Goal: Task Accomplishment & Management: Use online tool/utility

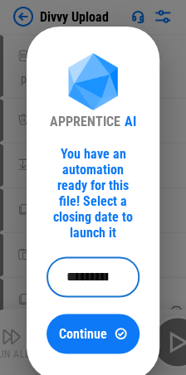
click at [115, 257] on input "**********" at bounding box center [86, 277] width 81 height 40
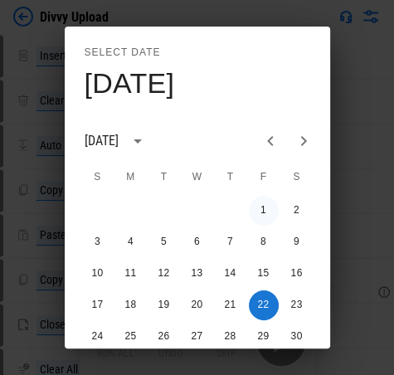
scroll to position [83, 0]
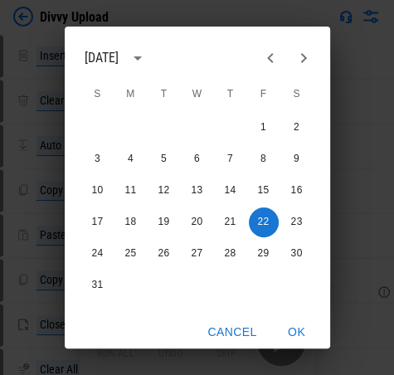
click at [197, 49] on icon "Next month" at bounding box center [304, 58] width 20 height 20
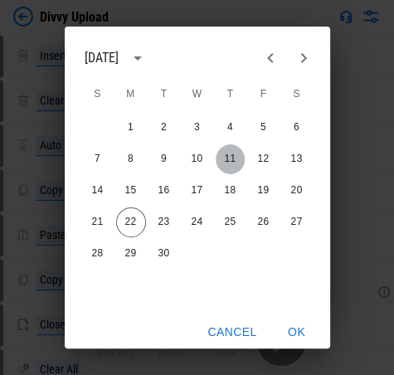
click at [197, 156] on button "11" at bounding box center [231, 159] width 30 height 30
type input "**********"
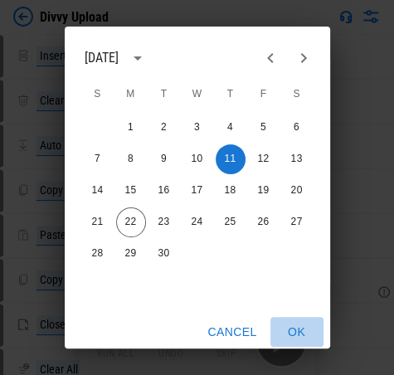
click at [197, 332] on button "OK" at bounding box center [296, 332] width 53 height 31
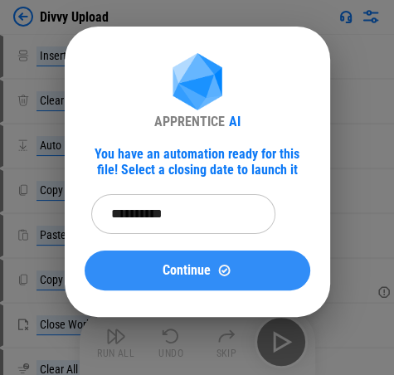
click at [190, 271] on span "Continue" at bounding box center [187, 270] width 48 height 13
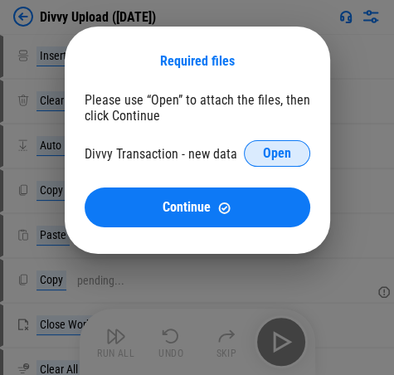
click at [197, 156] on span "Open" at bounding box center [277, 153] width 28 height 13
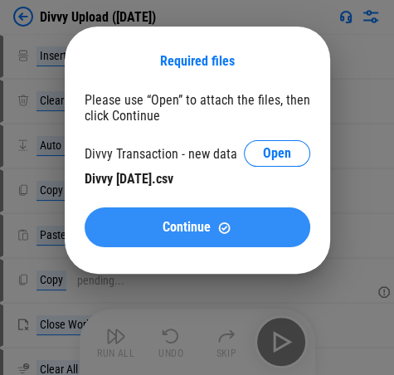
click at [197, 232] on div "Continue" at bounding box center [197, 228] width 186 height 14
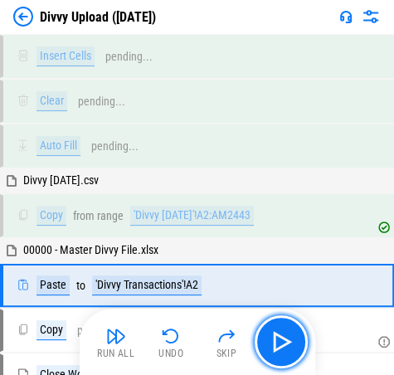
click at [197, 342] on img "button" at bounding box center [281, 341] width 27 height 27
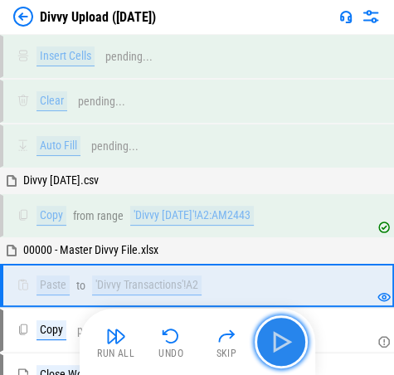
click at [197, 340] on img "button" at bounding box center [281, 341] width 27 height 27
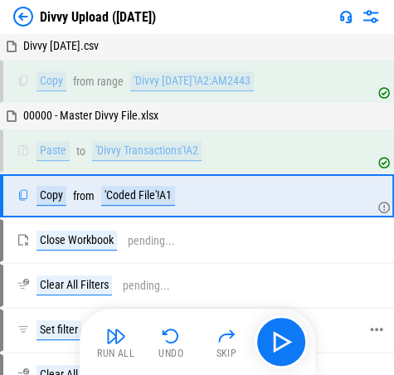
scroll to position [136, 0]
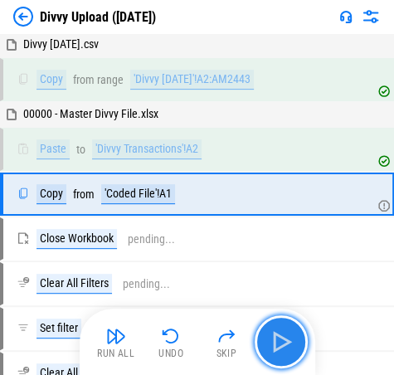
click at [197, 341] on img "button" at bounding box center [281, 341] width 27 height 27
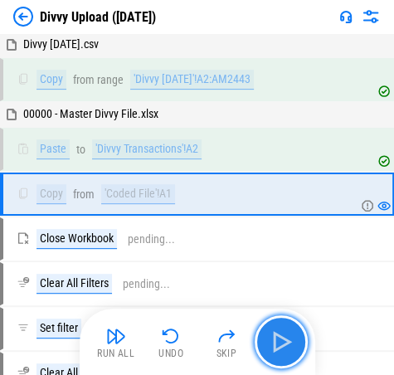
click at [197, 341] on img "button" at bounding box center [281, 341] width 27 height 27
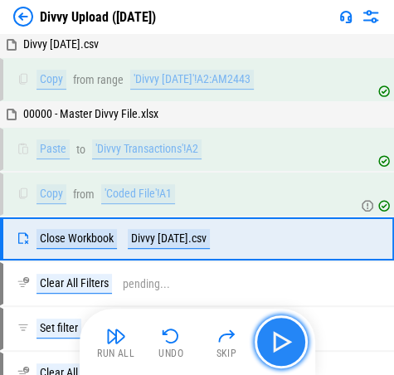
click at [197, 341] on img "button" at bounding box center [281, 341] width 27 height 27
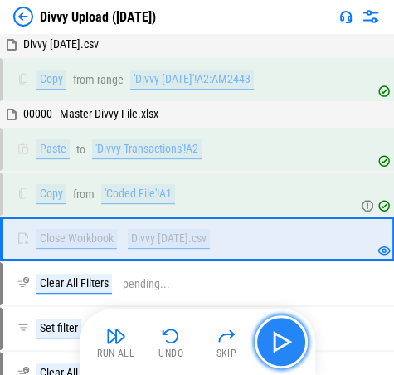
click at [197, 341] on img "button" at bounding box center [281, 341] width 27 height 27
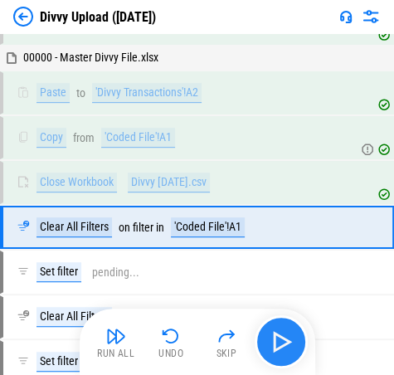
scroll to position [223, 0]
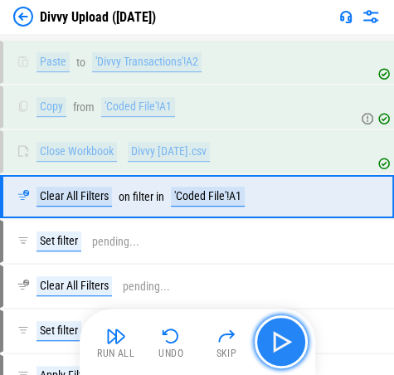
click at [197, 341] on img "button" at bounding box center [281, 341] width 27 height 27
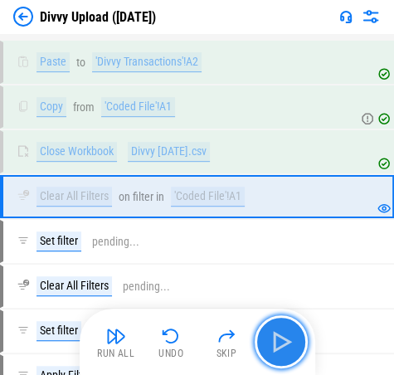
click at [197, 341] on img "button" at bounding box center [281, 341] width 27 height 27
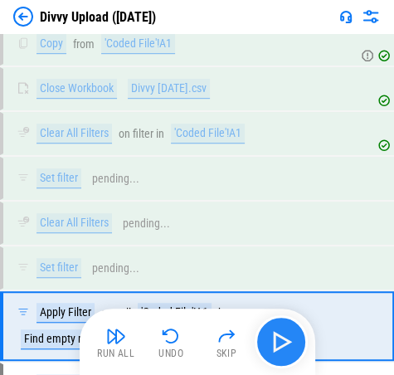
scroll to position [411, 0]
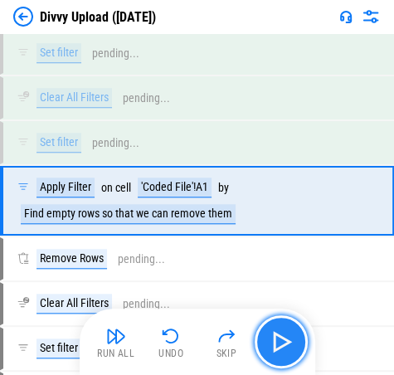
click at [197, 341] on img "button" at bounding box center [281, 341] width 27 height 27
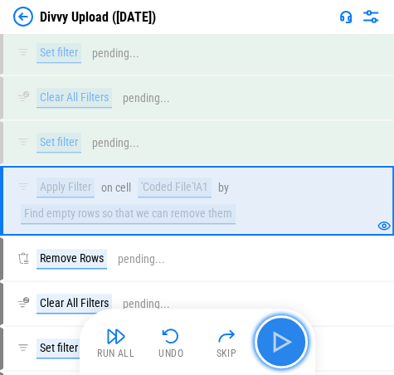
click at [197, 341] on img "button" at bounding box center [281, 341] width 27 height 27
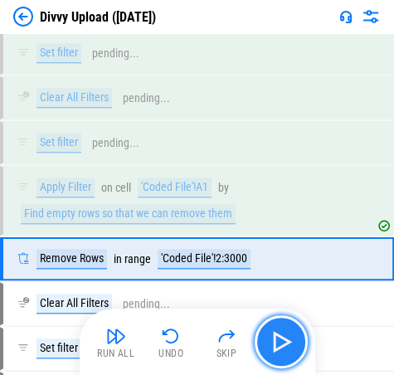
click at [197, 341] on img "button" at bounding box center [281, 341] width 27 height 27
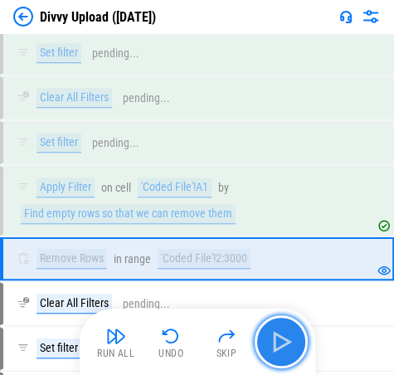
click at [197, 341] on img "button" at bounding box center [281, 341] width 27 height 27
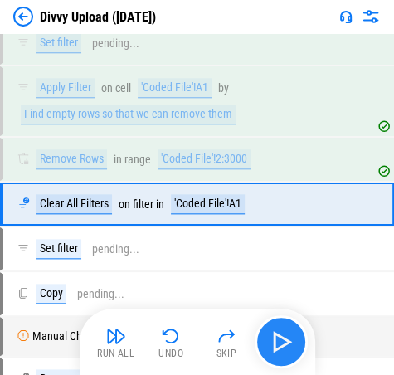
scroll to position [512, 0]
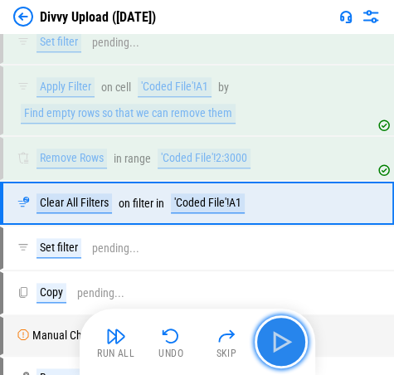
click at [197, 338] on img "button" at bounding box center [281, 341] width 27 height 27
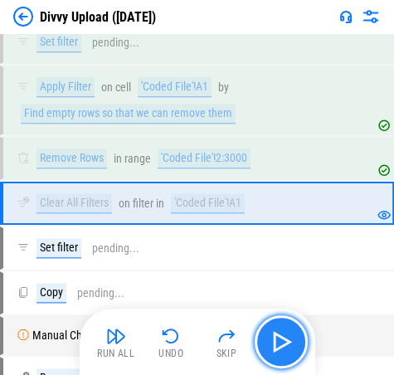
click at [197, 338] on img "button" at bounding box center [281, 341] width 27 height 27
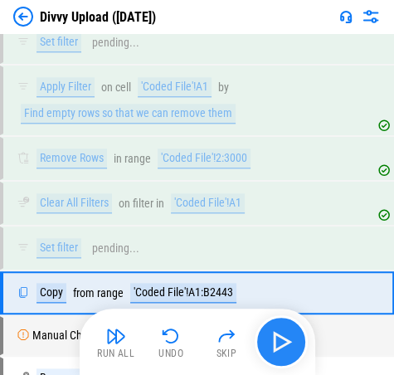
scroll to position [599, 0]
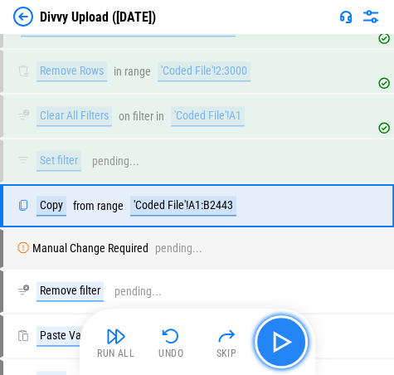
click at [197, 338] on img "button" at bounding box center [281, 341] width 27 height 27
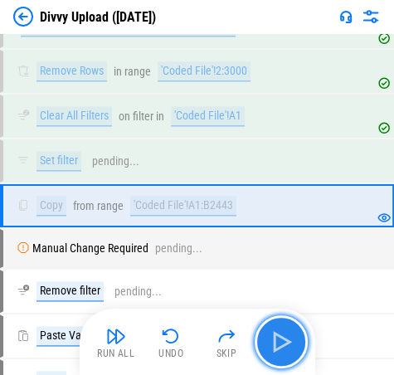
click at [197, 338] on img "button" at bounding box center [281, 341] width 27 height 27
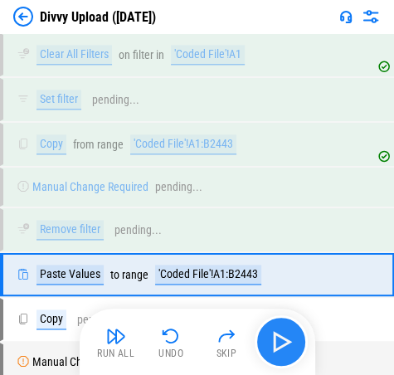
scroll to position [726, 0]
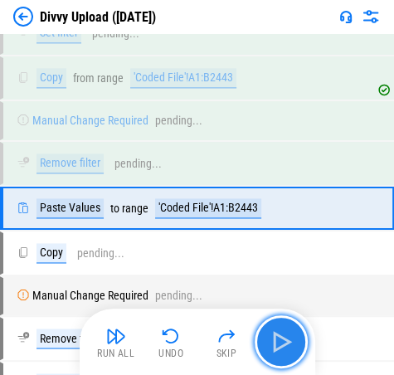
click at [197, 338] on img "button" at bounding box center [281, 341] width 27 height 27
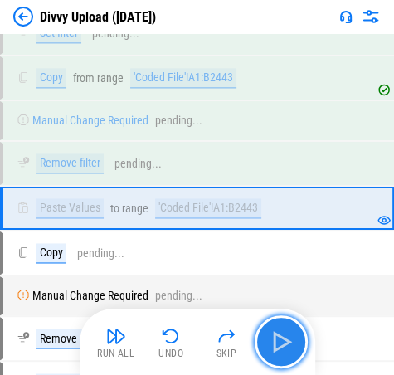
click at [197, 338] on img "button" at bounding box center [281, 341] width 27 height 27
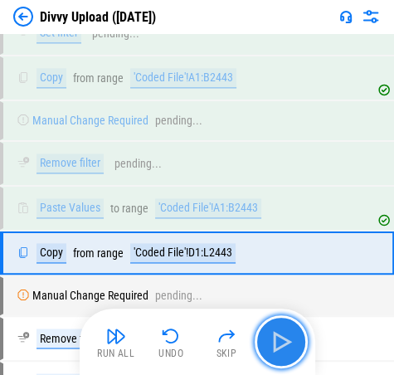
click at [197, 338] on img "button" at bounding box center [281, 341] width 27 height 27
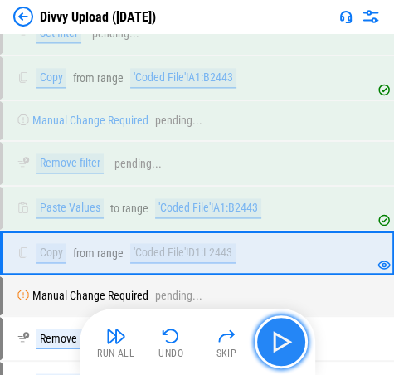
click at [197, 338] on img "button" at bounding box center [281, 341] width 27 height 27
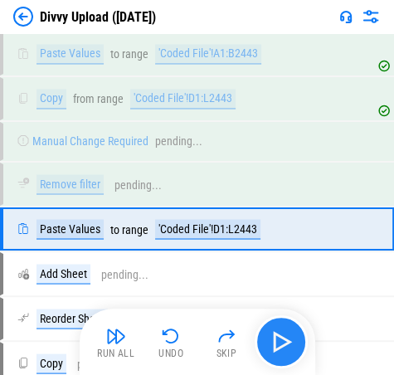
scroll to position [897, 0]
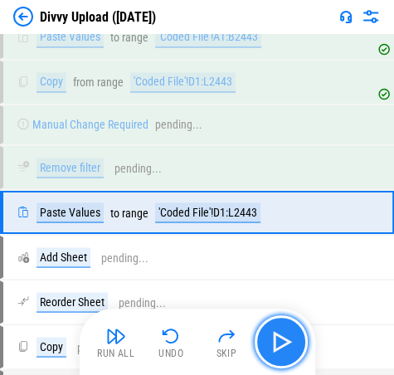
click at [197, 331] on img "button" at bounding box center [281, 341] width 27 height 27
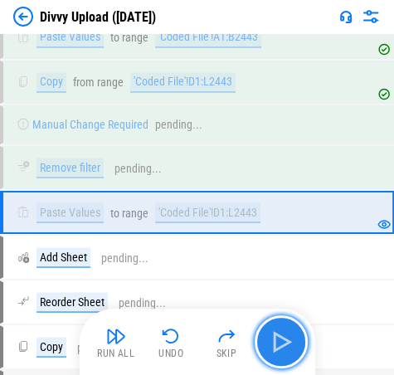
click at [197, 334] on img "button" at bounding box center [281, 341] width 27 height 27
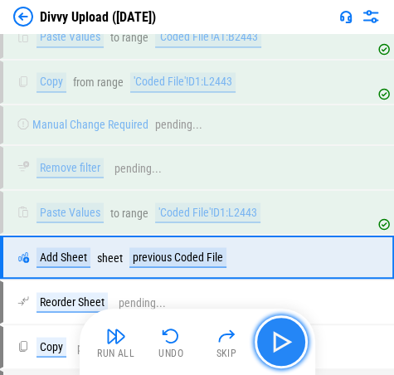
click at [197, 337] on img "button" at bounding box center [281, 341] width 27 height 27
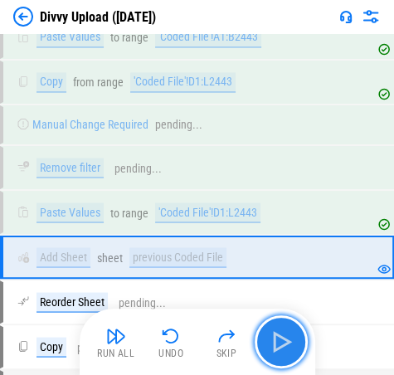
click at [197, 337] on img "button" at bounding box center [281, 341] width 27 height 27
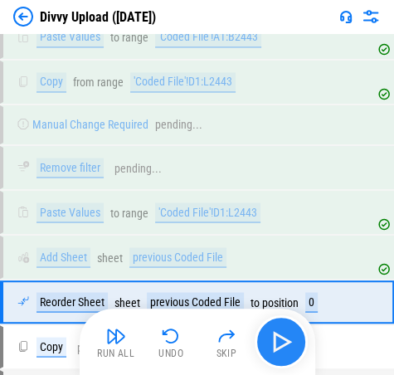
scroll to position [985, 0]
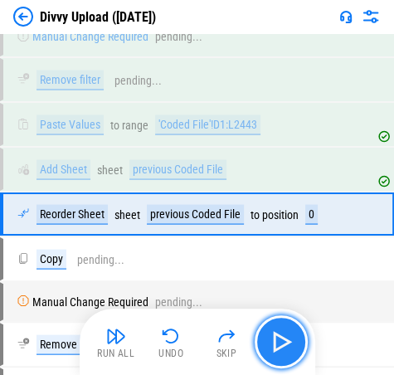
click at [197, 337] on img "button" at bounding box center [281, 341] width 27 height 27
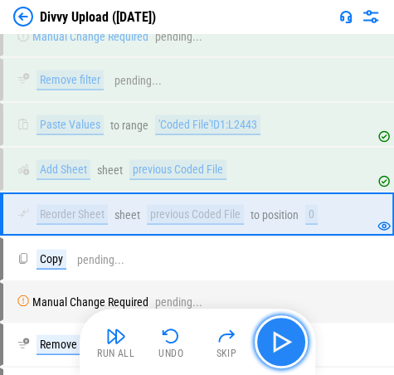
click at [197, 337] on img "button" at bounding box center [281, 341] width 27 height 27
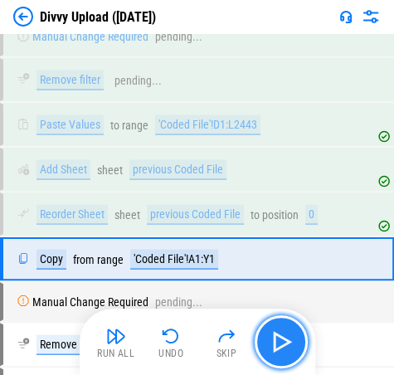
click at [197, 337] on img "button" at bounding box center [281, 341] width 27 height 27
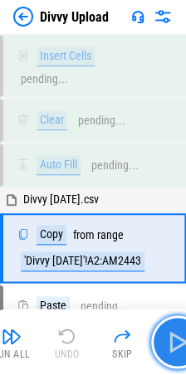
click at [176, 350] on img "button" at bounding box center [177, 341] width 27 height 27
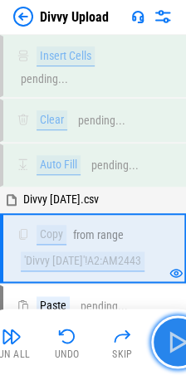
click at [165, 350] on img "button" at bounding box center [177, 341] width 27 height 27
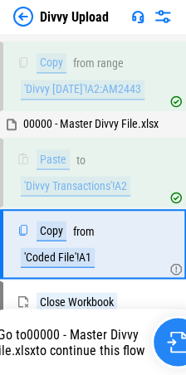
scroll to position [221, 0]
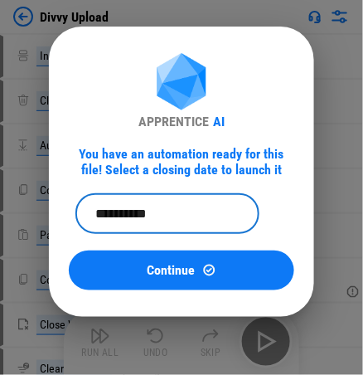
click at [197, 214] on input "**********" at bounding box center [161, 214] width 172 height 40
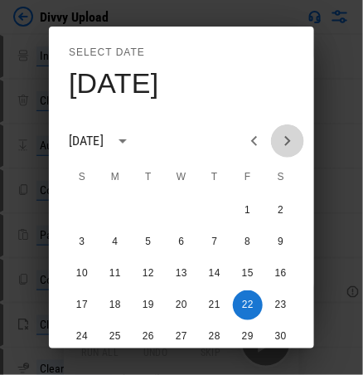
click at [197, 139] on icon "Next month" at bounding box center [288, 141] width 20 height 20
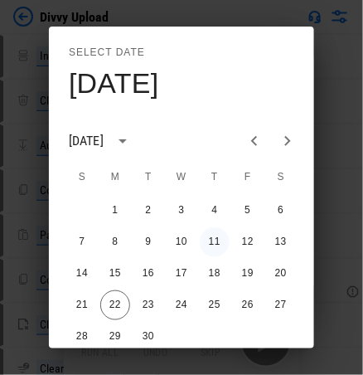
click at [197, 238] on button "11" at bounding box center [215, 242] width 30 height 30
type input "**********"
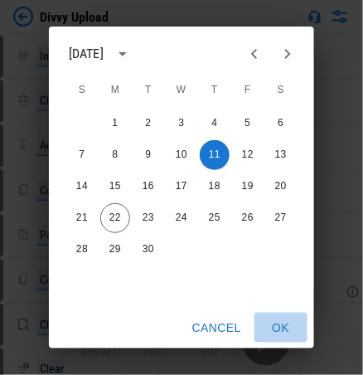
click at [197, 332] on button "OK" at bounding box center [281, 328] width 53 height 31
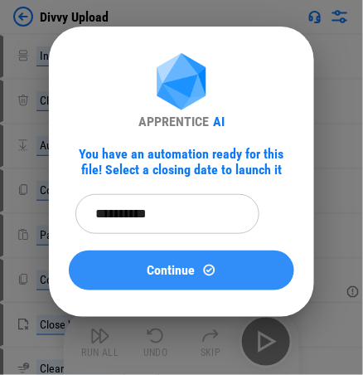
click at [197, 267] on img at bounding box center [209, 270] width 14 height 14
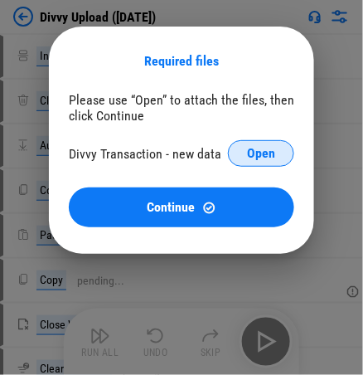
click at [197, 153] on span "Open" at bounding box center [261, 153] width 28 height 13
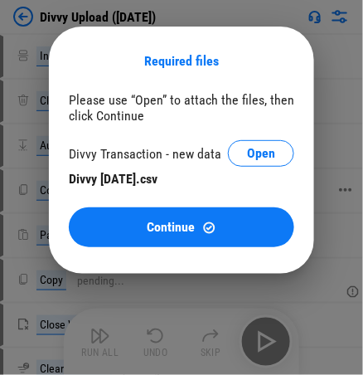
click at [197, 223] on img at bounding box center [209, 228] width 14 height 14
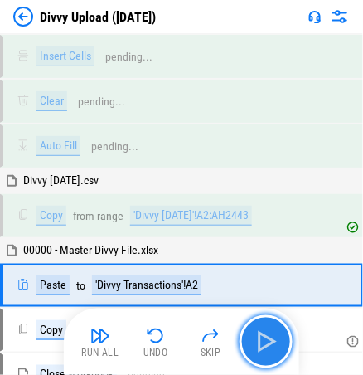
click at [197, 348] on img "button" at bounding box center [266, 341] width 27 height 27
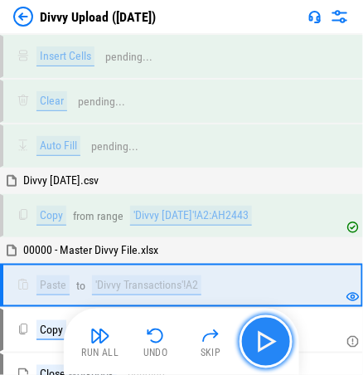
click at [197, 348] on img "button" at bounding box center [266, 341] width 27 height 27
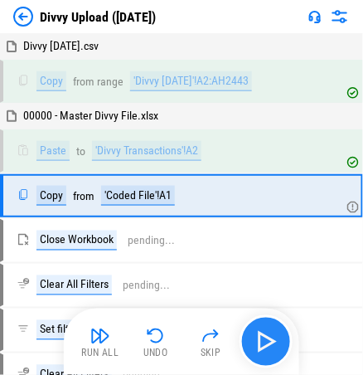
scroll to position [136, 0]
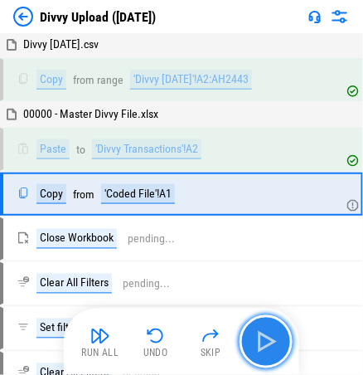
click at [197, 345] on img "button" at bounding box center [266, 341] width 27 height 27
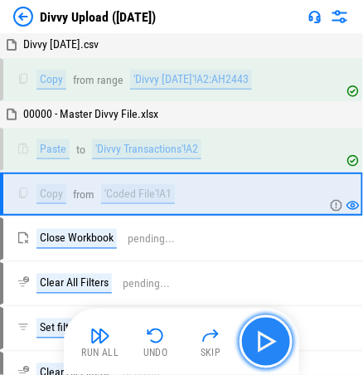
click at [197, 345] on img "button" at bounding box center [266, 341] width 27 height 27
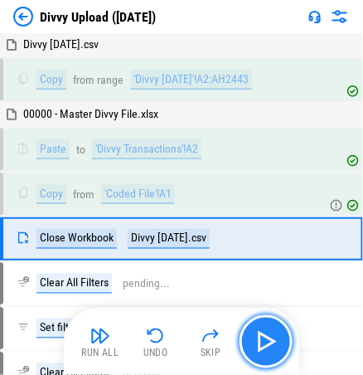
click at [197, 345] on img "button" at bounding box center [266, 341] width 27 height 27
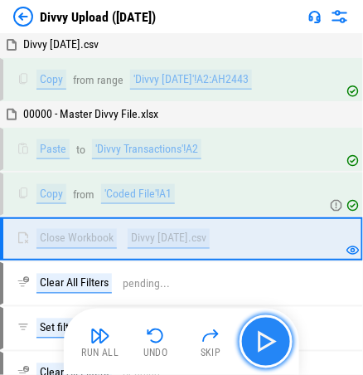
click at [197, 345] on img "button" at bounding box center [266, 341] width 27 height 27
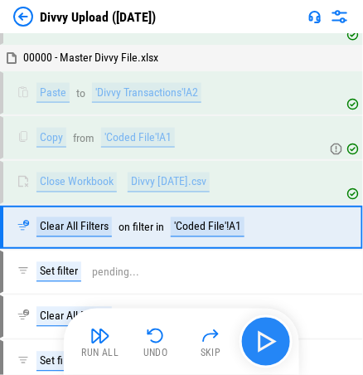
scroll to position [223, 0]
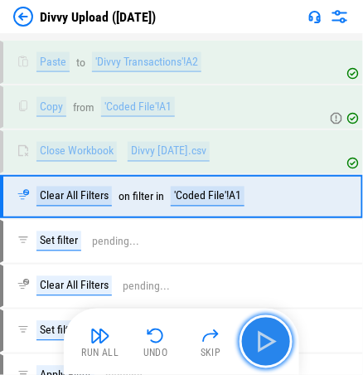
click at [197, 345] on img "button" at bounding box center [266, 341] width 27 height 27
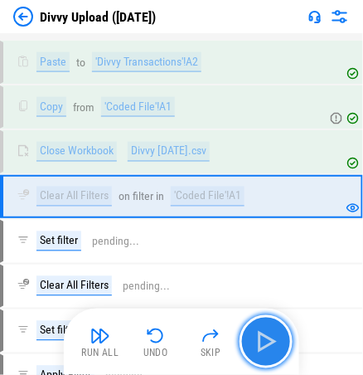
click at [197, 345] on img "button" at bounding box center [266, 341] width 27 height 27
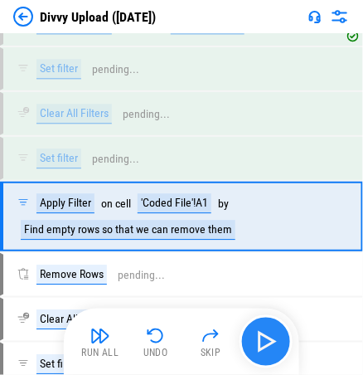
scroll to position [411, 0]
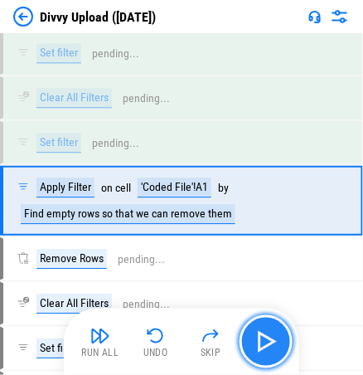
click at [197, 345] on img "button" at bounding box center [266, 341] width 27 height 27
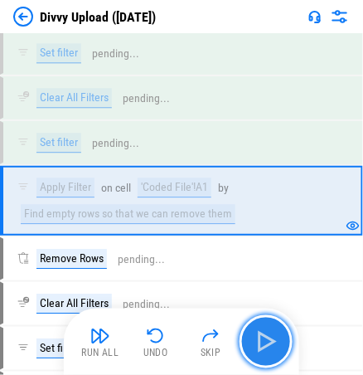
click at [197, 345] on img "button" at bounding box center [266, 341] width 27 height 27
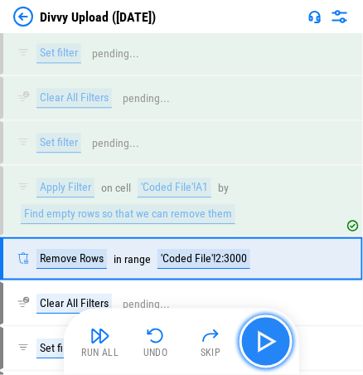
click at [197, 345] on img "button" at bounding box center [266, 341] width 27 height 27
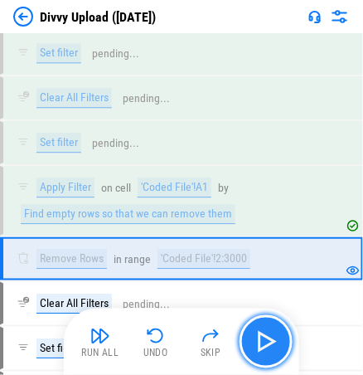
click at [197, 345] on img "button" at bounding box center [266, 341] width 27 height 27
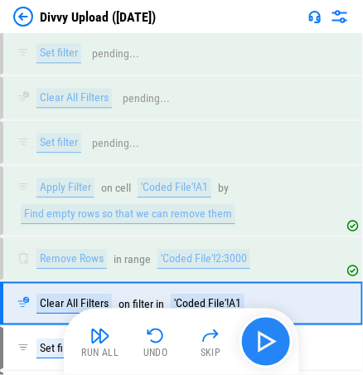
scroll to position [512, 0]
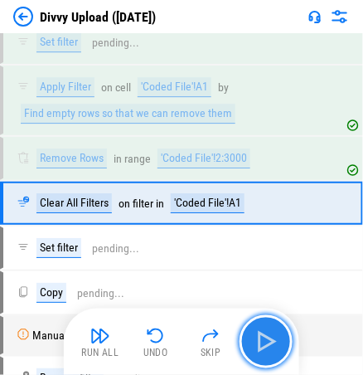
click at [197, 345] on img "button" at bounding box center [266, 341] width 27 height 27
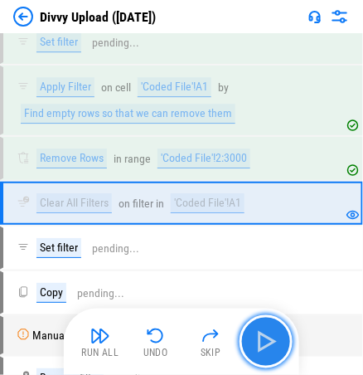
click at [197, 345] on img "button" at bounding box center [266, 341] width 27 height 27
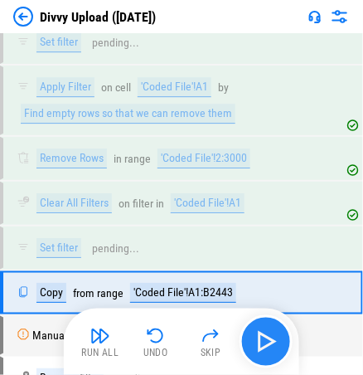
scroll to position [599, 0]
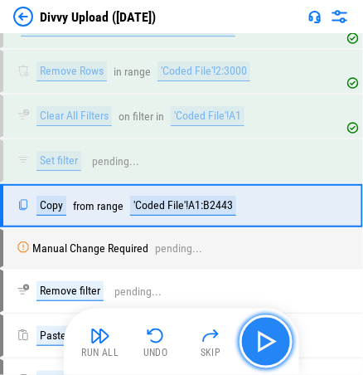
click at [197, 345] on img "button" at bounding box center [266, 341] width 27 height 27
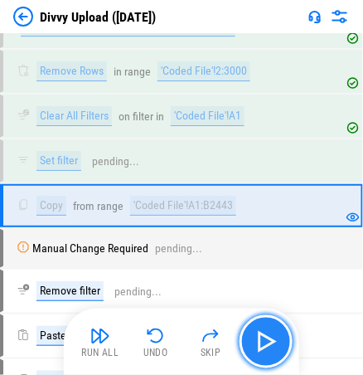
click at [197, 345] on img "button" at bounding box center [266, 341] width 27 height 27
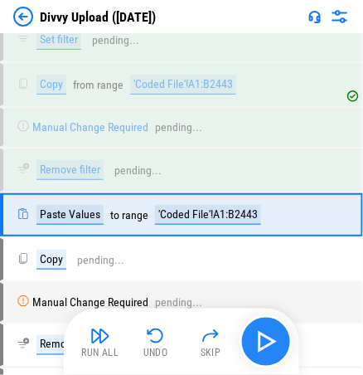
scroll to position [726, 0]
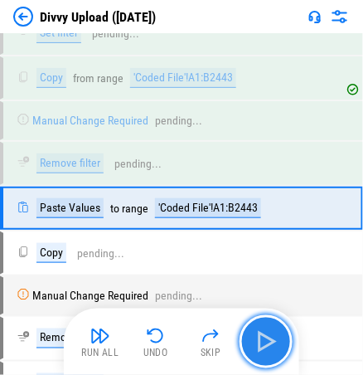
click at [197, 345] on img "button" at bounding box center [266, 341] width 27 height 27
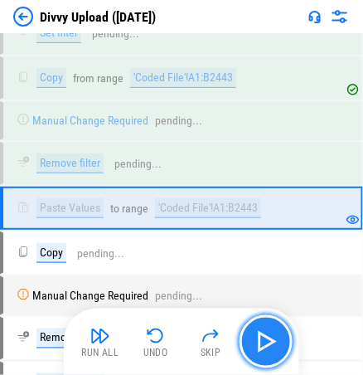
click at [197, 345] on img "button" at bounding box center [266, 341] width 27 height 27
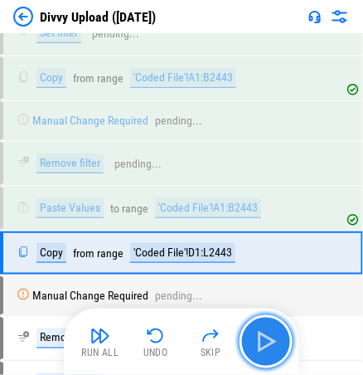
click at [197, 345] on img "button" at bounding box center [266, 341] width 27 height 27
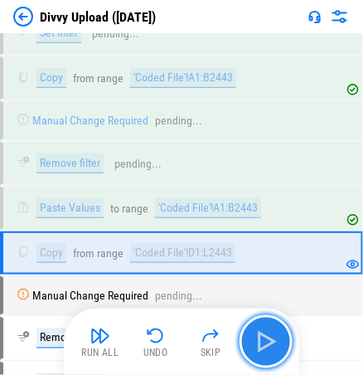
click at [197, 345] on img "button" at bounding box center [266, 341] width 27 height 27
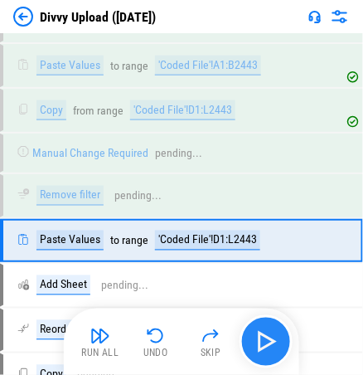
scroll to position [897, 0]
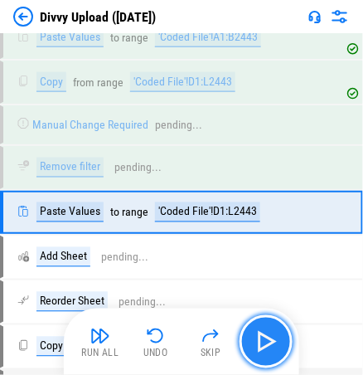
click at [197, 345] on img "button" at bounding box center [266, 341] width 27 height 27
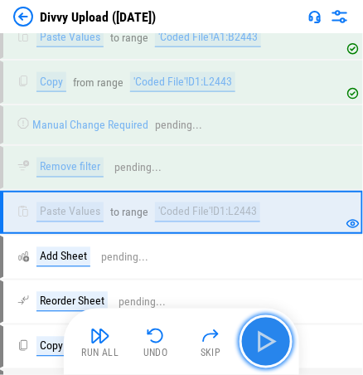
click at [197, 345] on img "button" at bounding box center [266, 341] width 27 height 27
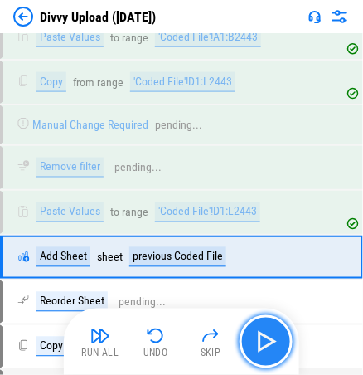
click at [197, 345] on img "button" at bounding box center [266, 341] width 27 height 27
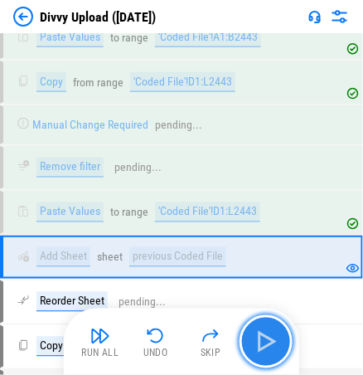
click at [197, 345] on img "button" at bounding box center [266, 341] width 27 height 27
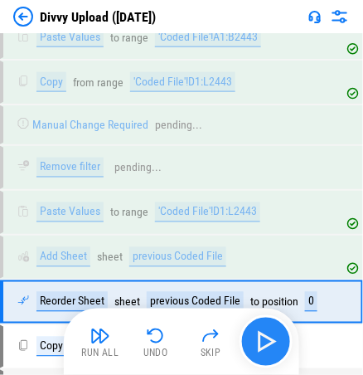
scroll to position [985, 0]
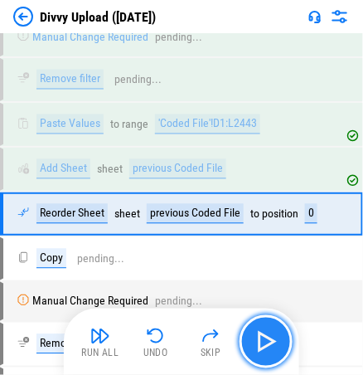
click at [197, 345] on img "button" at bounding box center [266, 341] width 27 height 27
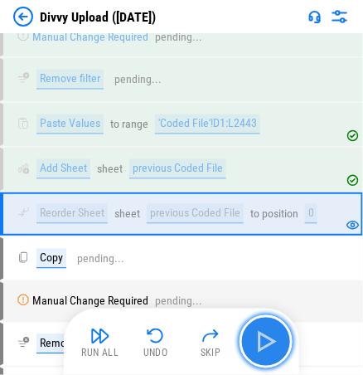
click at [197, 345] on img "button" at bounding box center [266, 341] width 27 height 27
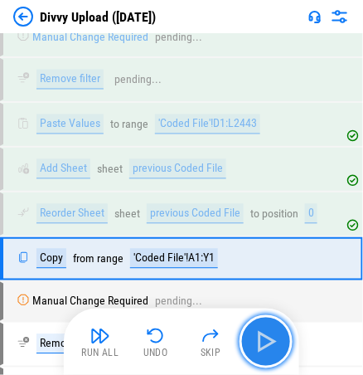
click at [197, 345] on img "button" at bounding box center [266, 341] width 27 height 27
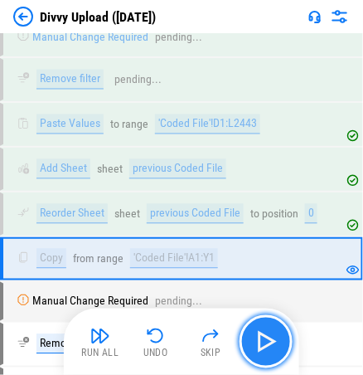
click at [197, 345] on img "button" at bounding box center [266, 341] width 27 height 27
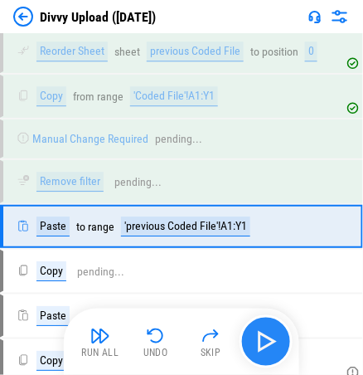
scroll to position [1156, 0]
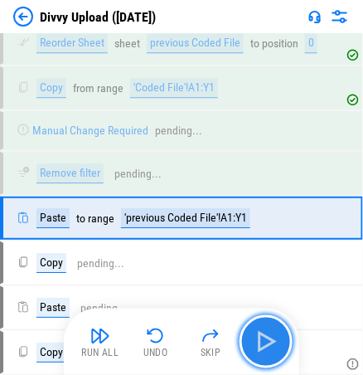
click at [197, 345] on img "button" at bounding box center [266, 341] width 27 height 27
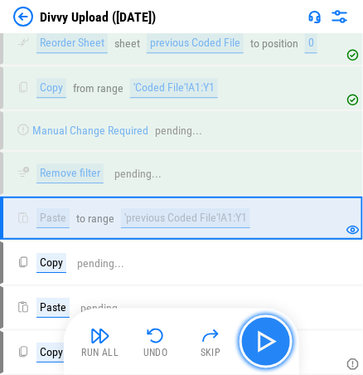
click at [197, 345] on img "button" at bounding box center [266, 341] width 27 height 27
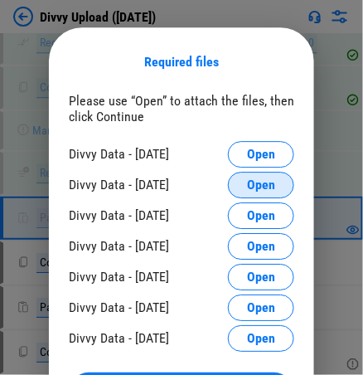
click at [197, 184] on button "Open" at bounding box center [261, 185] width 66 height 27
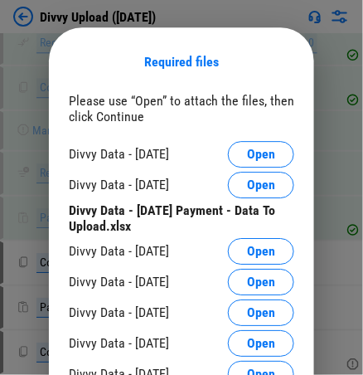
click at [197, 154] on button "Open" at bounding box center [261, 154] width 66 height 27
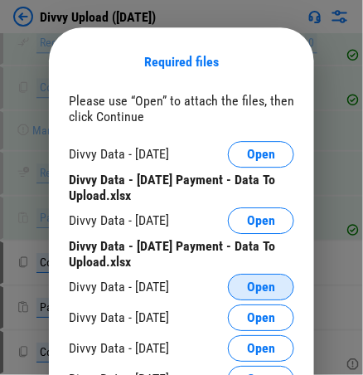
click at [197, 289] on span "Open" at bounding box center [261, 286] width 28 height 13
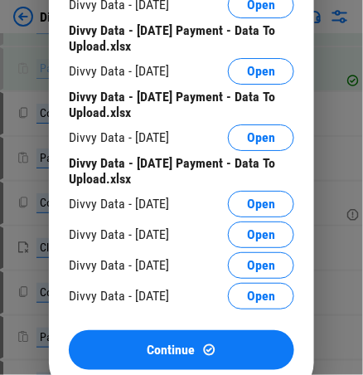
scroll to position [1322, 0]
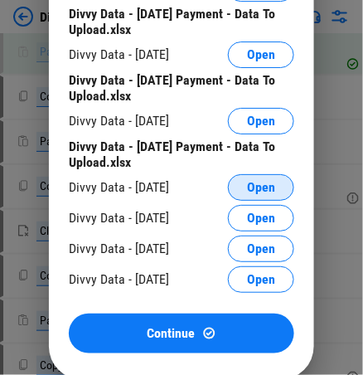
click at [197, 188] on span "Open" at bounding box center [261, 187] width 28 height 13
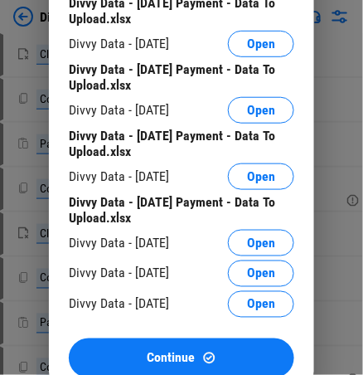
scroll to position [1570, 0]
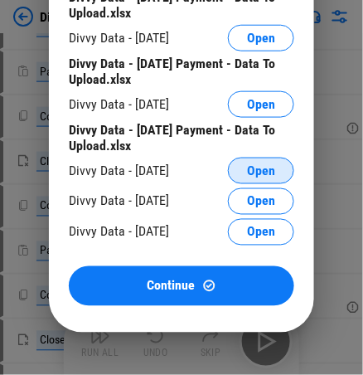
click at [197, 167] on span "Open" at bounding box center [261, 170] width 28 height 13
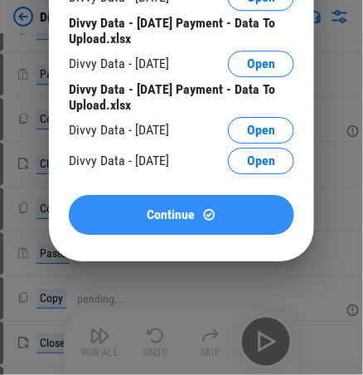
scroll to position [1902, 0]
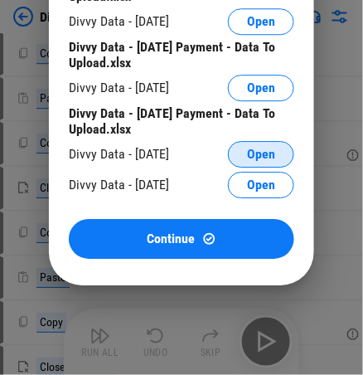
click at [197, 157] on span "Open" at bounding box center [261, 154] width 28 height 13
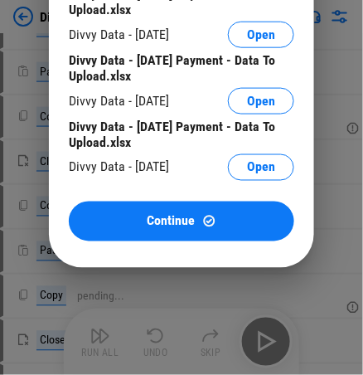
scroll to position [2317, 0]
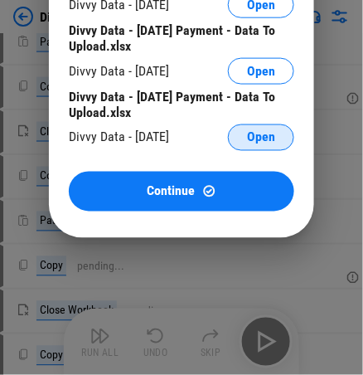
click at [197, 136] on span "Open" at bounding box center [261, 137] width 28 height 13
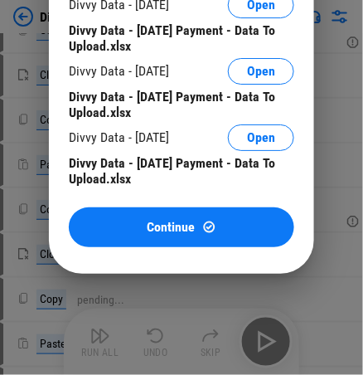
click at [197, 187] on div "Divvy Data - [DATE] Payment - Data To Upload.xlsx" at bounding box center [182, 171] width 226 height 32
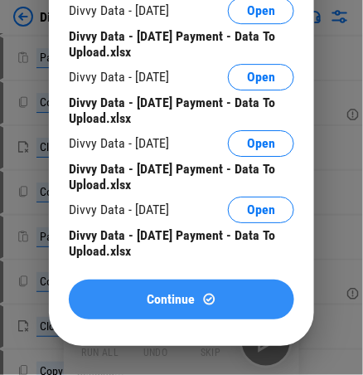
click at [197, 300] on img at bounding box center [209, 299] width 14 height 14
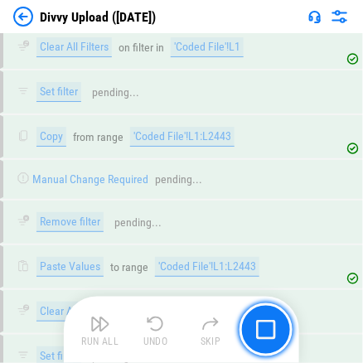
scroll to position [8385, 0]
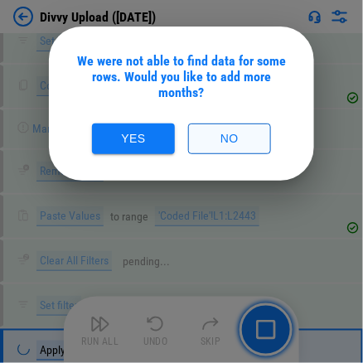
click at [197, 125] on button "No" at bounding box center [229, 139] width 83 height 31
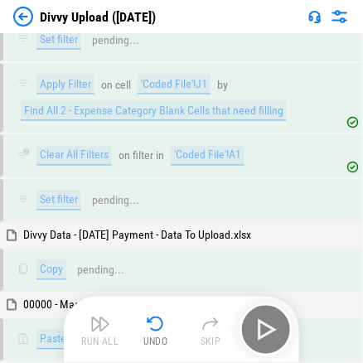
scroll to position [9430, 0]
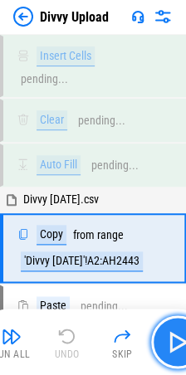
click at [171, 339] on img "button" at bounding box center [177, 341] width 27 height 27
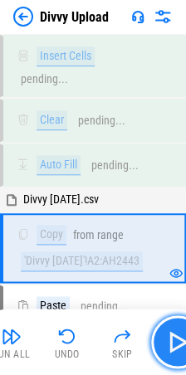
click at [171, 339] on img "button" at bounding box center [177, 341] width 27 height 27
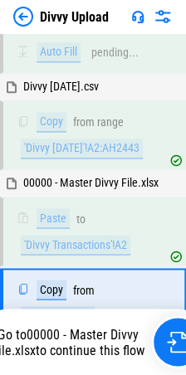
scroll to position [221, 0]
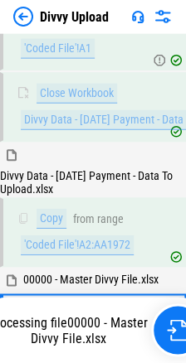
scroll to position [2314, 0]
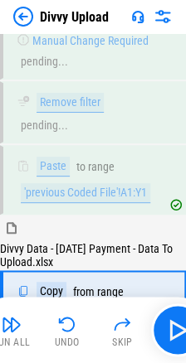
scroll to position [1859, 0]
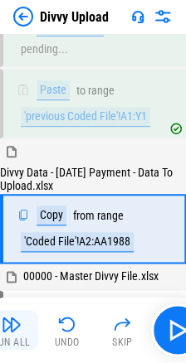
click at [18, 341] on div "Run All" at bounding box center [11, 342] width 37 height 10
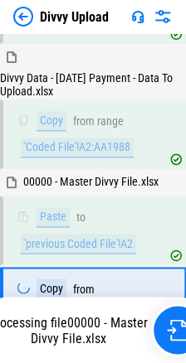
scroll to position [2009, 0]
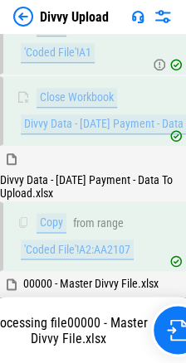
scroll to position [2674, 0]
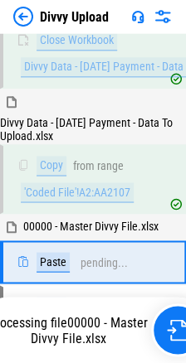
scroll to position [2674, 0]
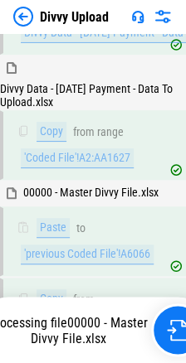
scroll to position [3096, 0]
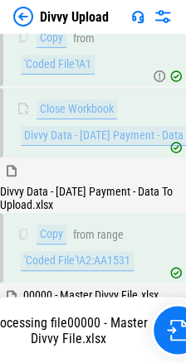
scroll to position [3755, 0]
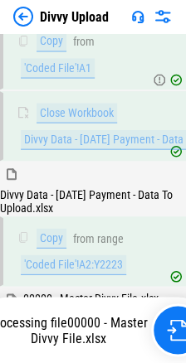
scroll to position [4115, 0]
